Goal: Find specific page/section

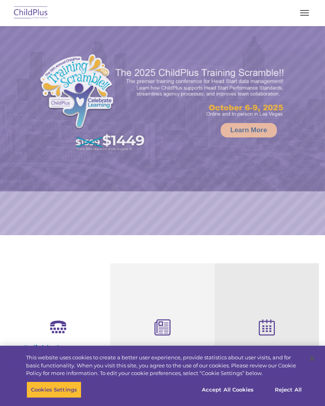
select select "MEDIUM"
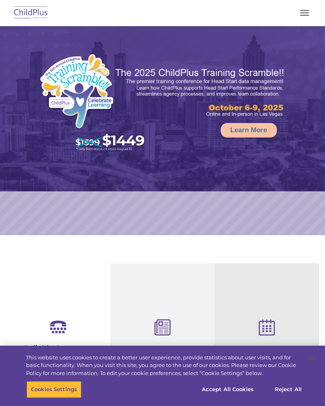
select select "MEDIUM"
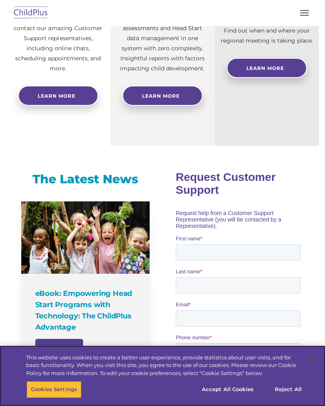
scroll to position [313, 0]
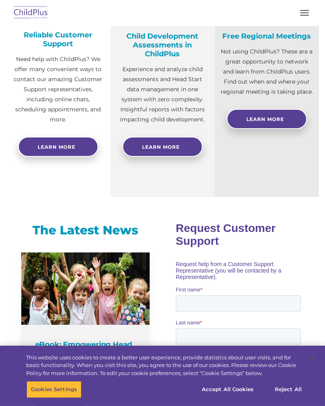
click at [302, 16] on button "button" at bounding box center [304, 12] width 17 height 13
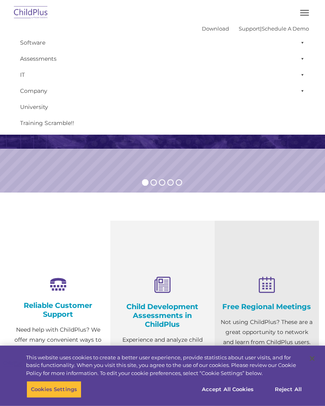
scroll to position [0, 0]
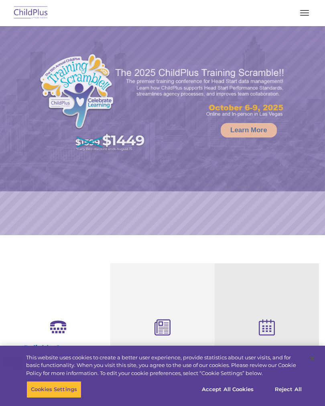
select select "MEDIUM"
